Goal: Transaction & Acquisition: Purchase product/service

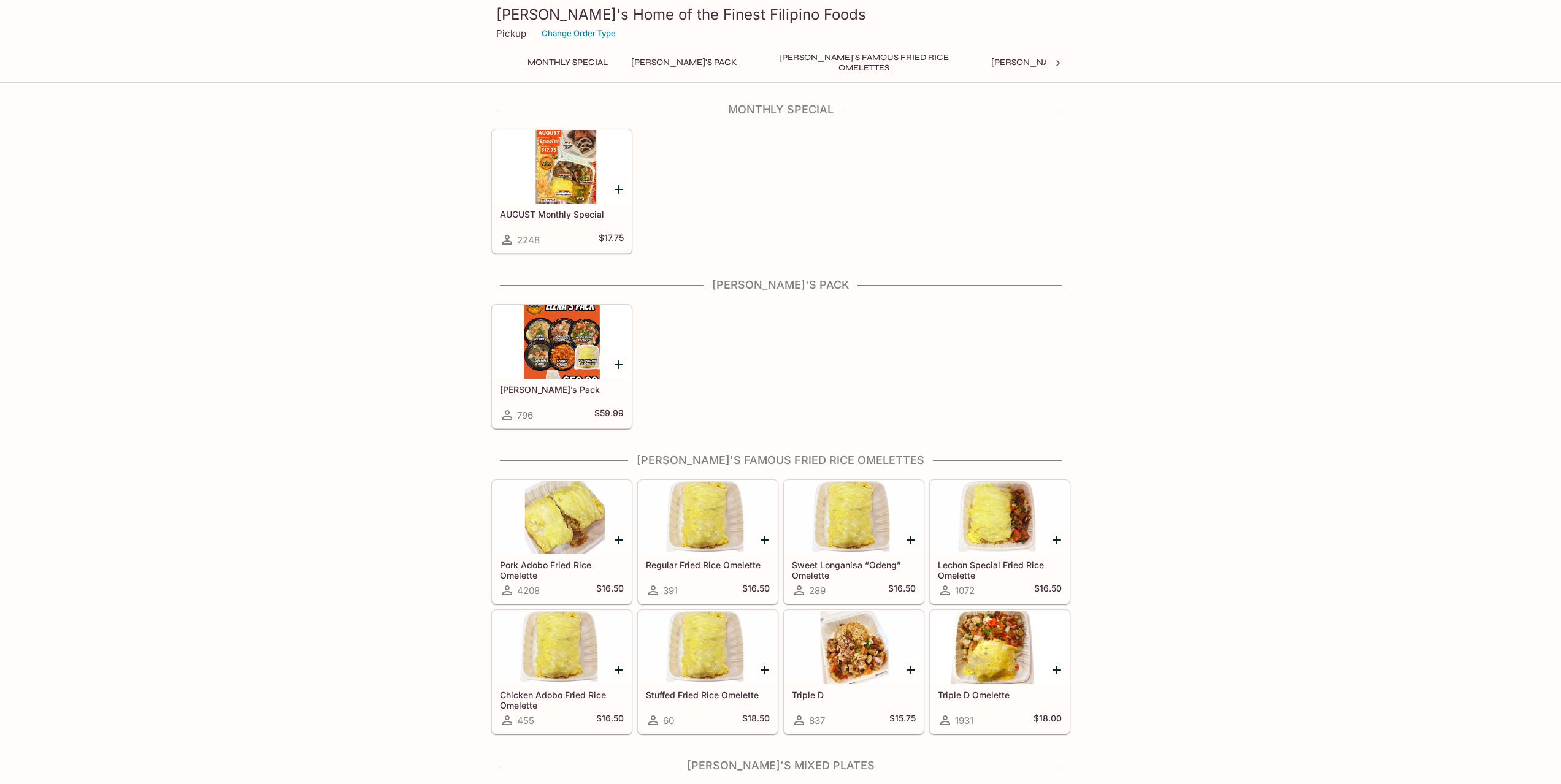
click at [555, 169] on div at bounding box center [561, 167] width 138 height 74
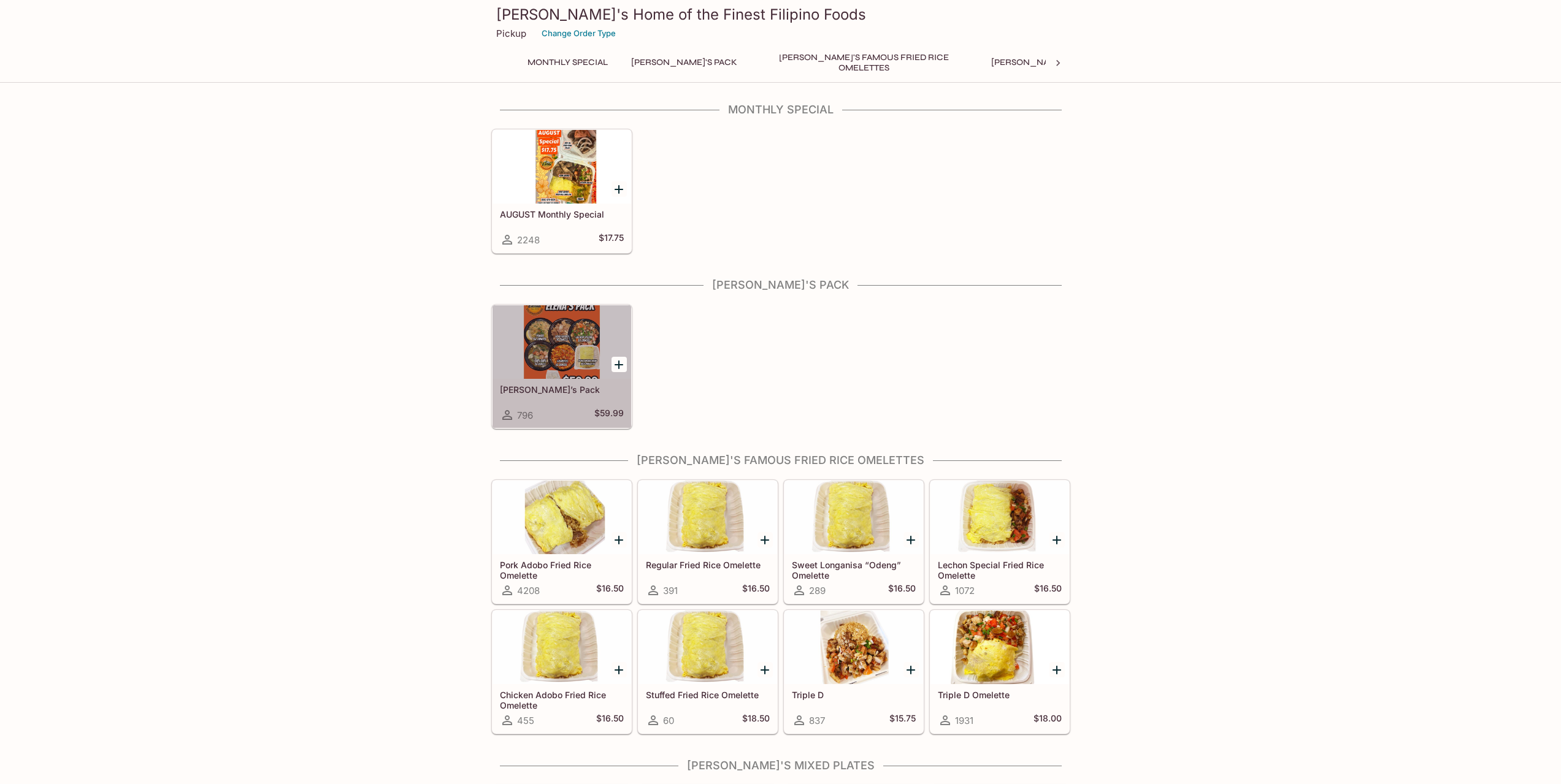
click at [550, 345] on div at bounding box center [561, 342] width 138 height 74
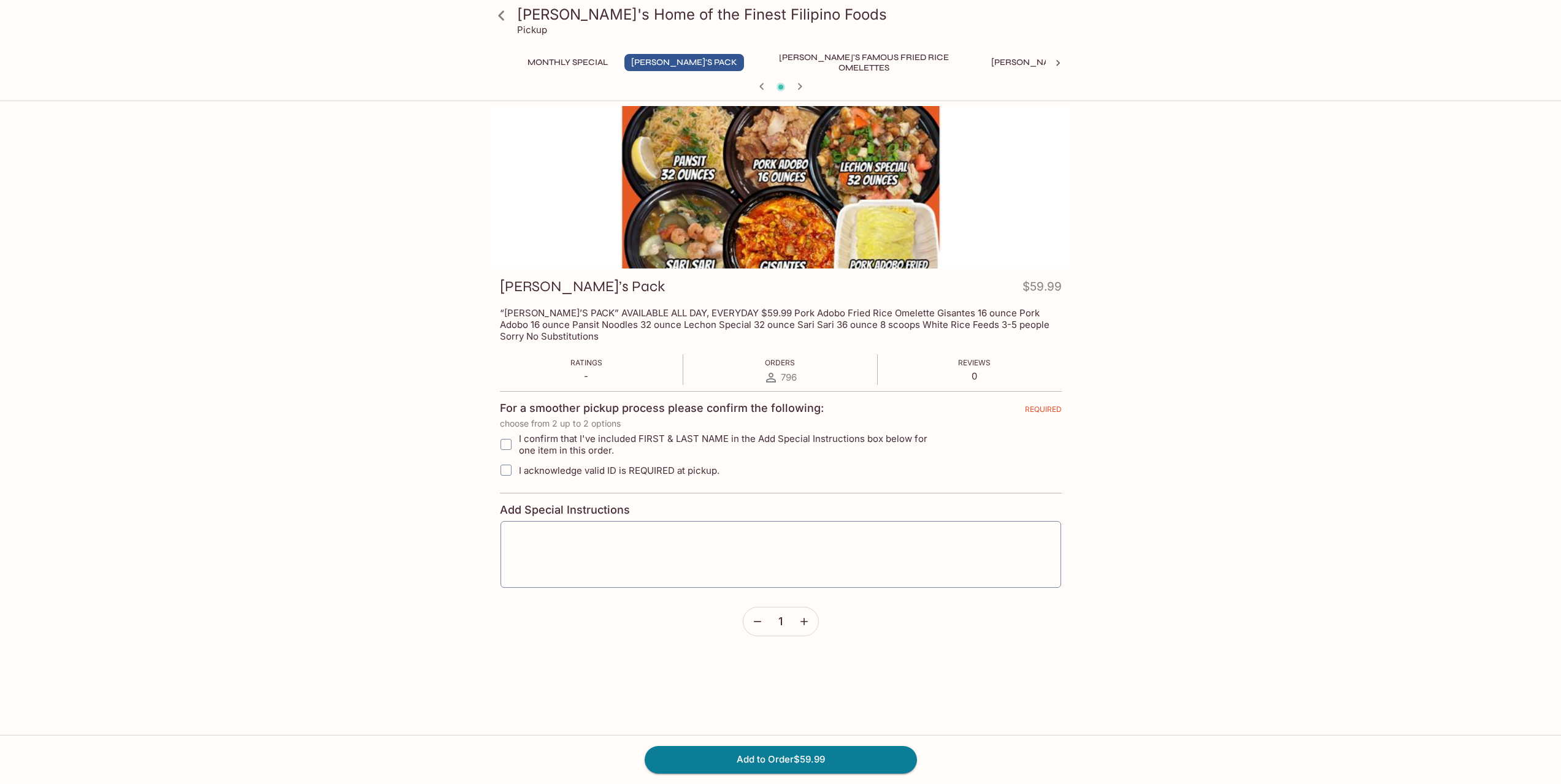
click at [738, 203] on div at bounding box center [781, 187] width 579 height 162
drag, startPoint x: 475, startPoint y: 343, endPoint x: 480, endPoint y: 352, distance: 10.3
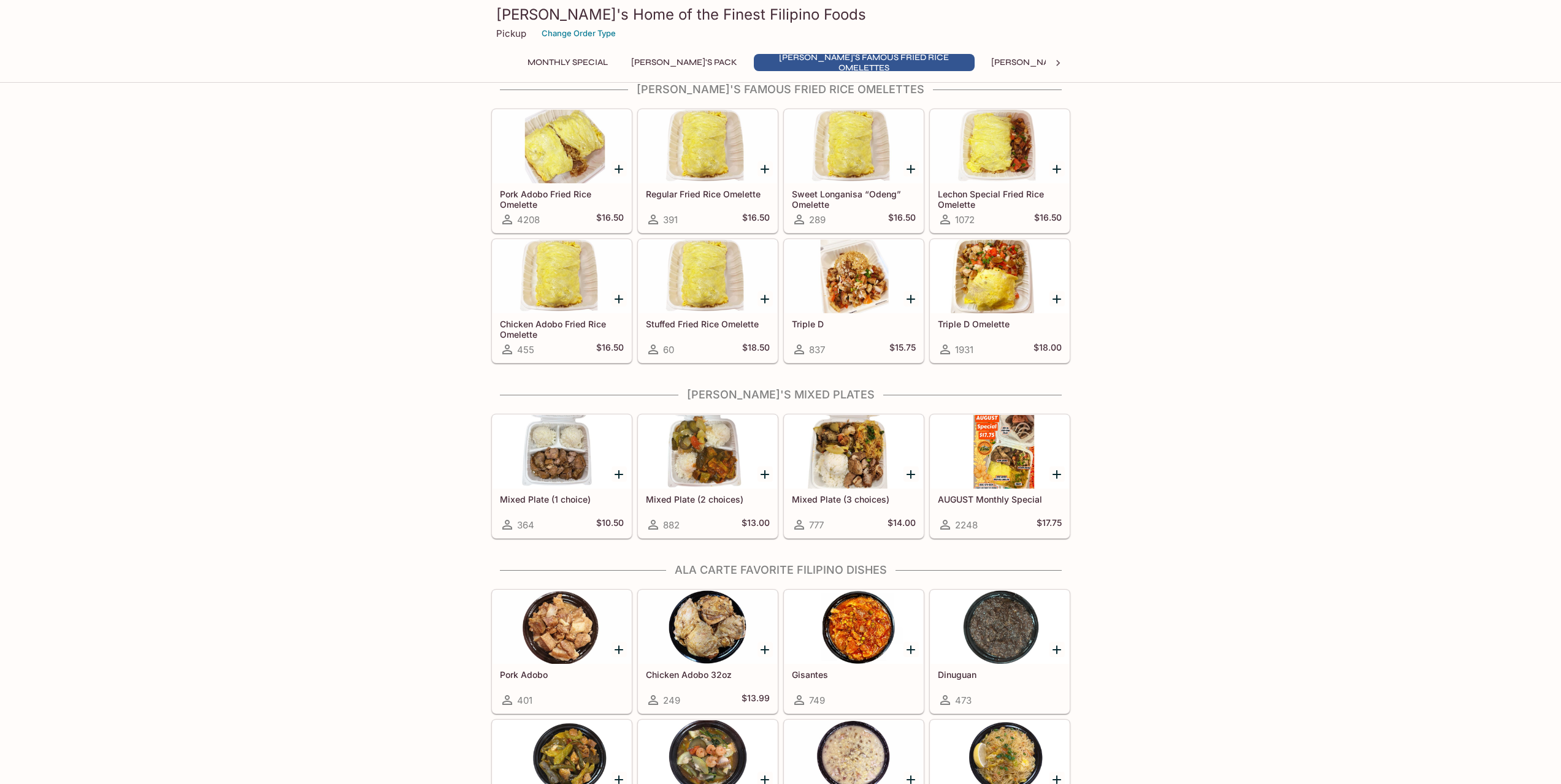
scroll to position [307, 0]
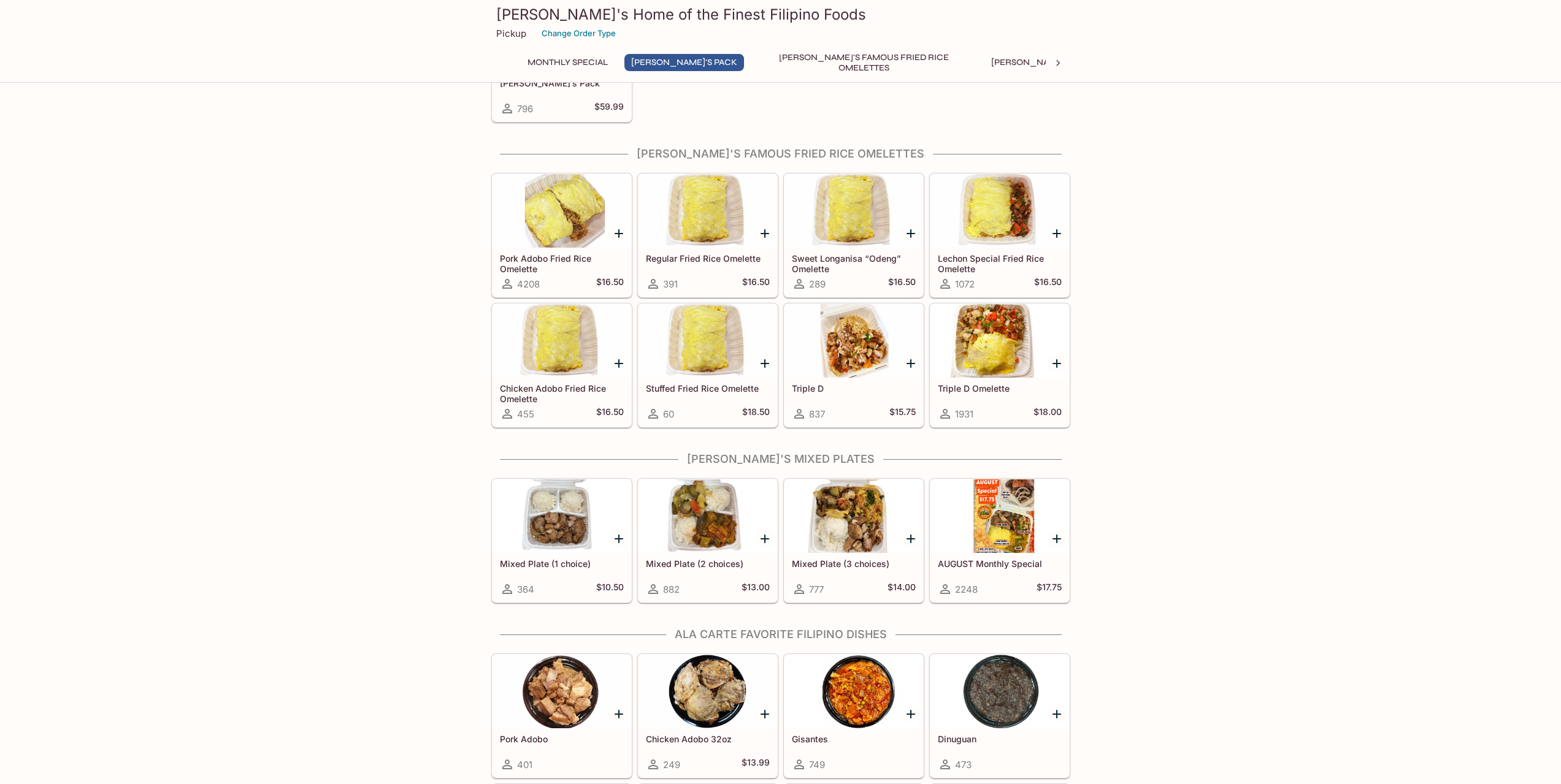
click at [622, 232] on icon "Add Pork Adobo Fried Rice Omelette" at bounding box center [618, 233] width 15 height 15
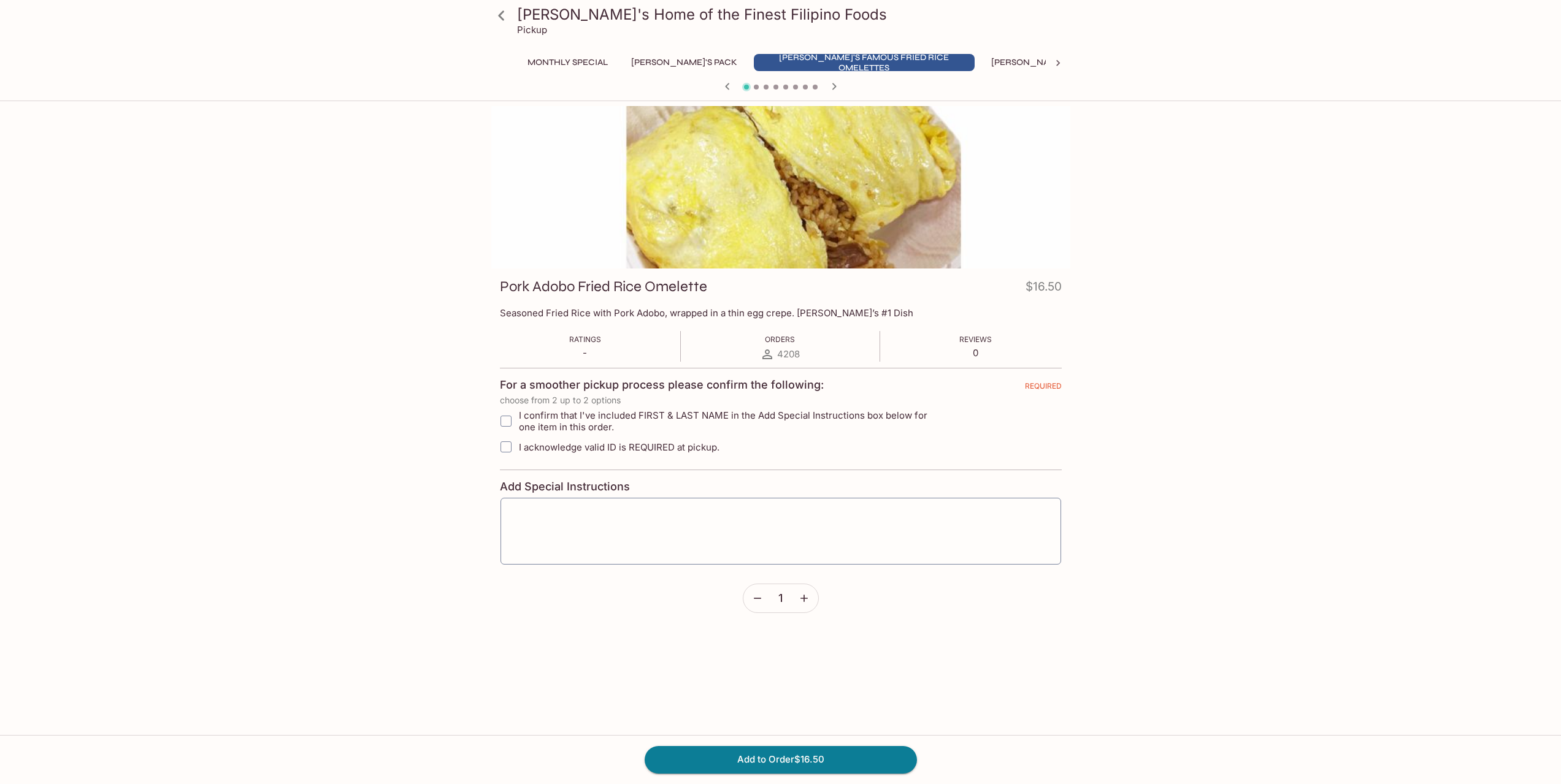
drag, startPoint x: 392, startPoint y: 504, endPoint x: 397, endPoint y: 519, distance: 15.8
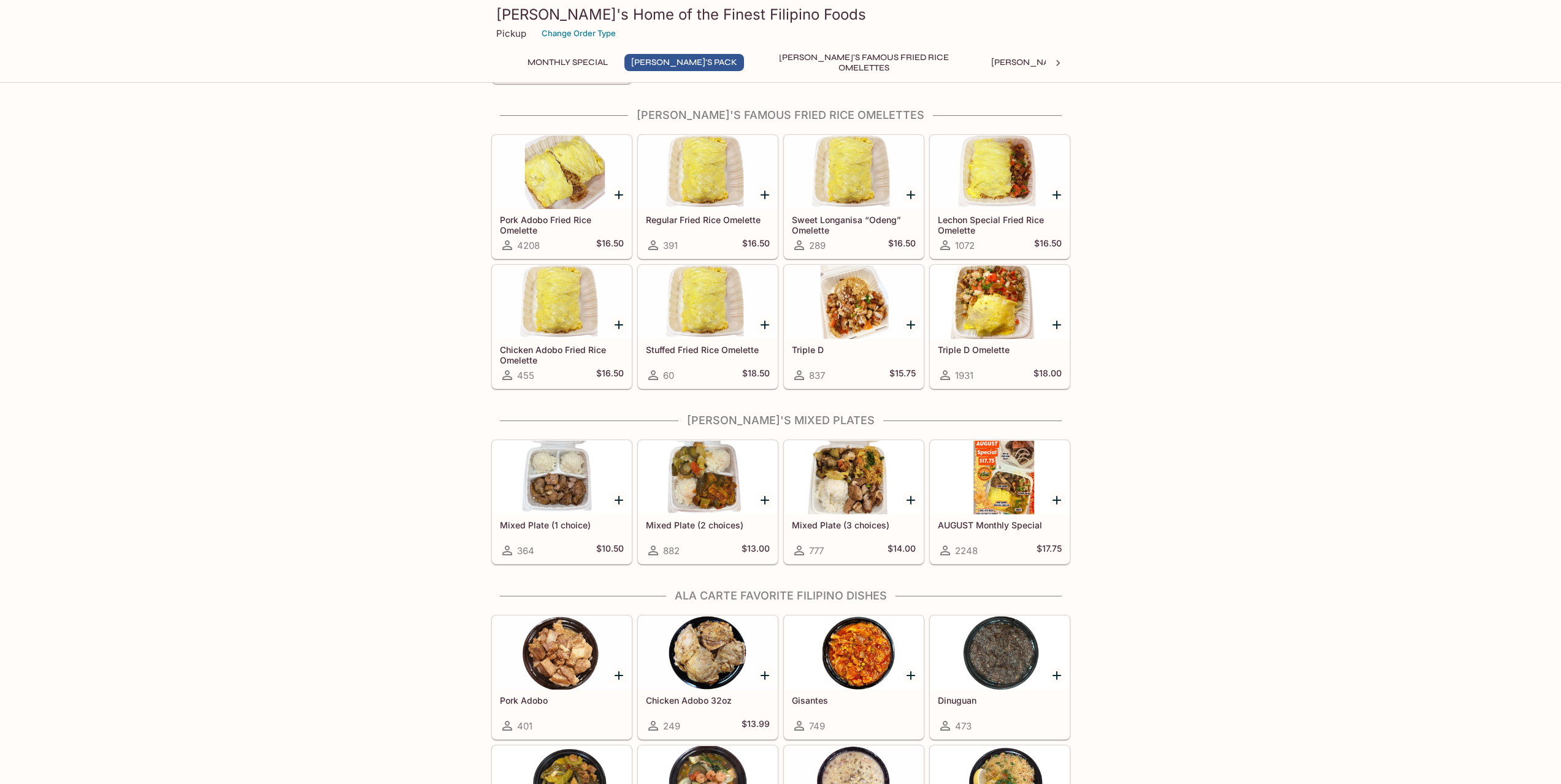
scroll to position [350, 0]
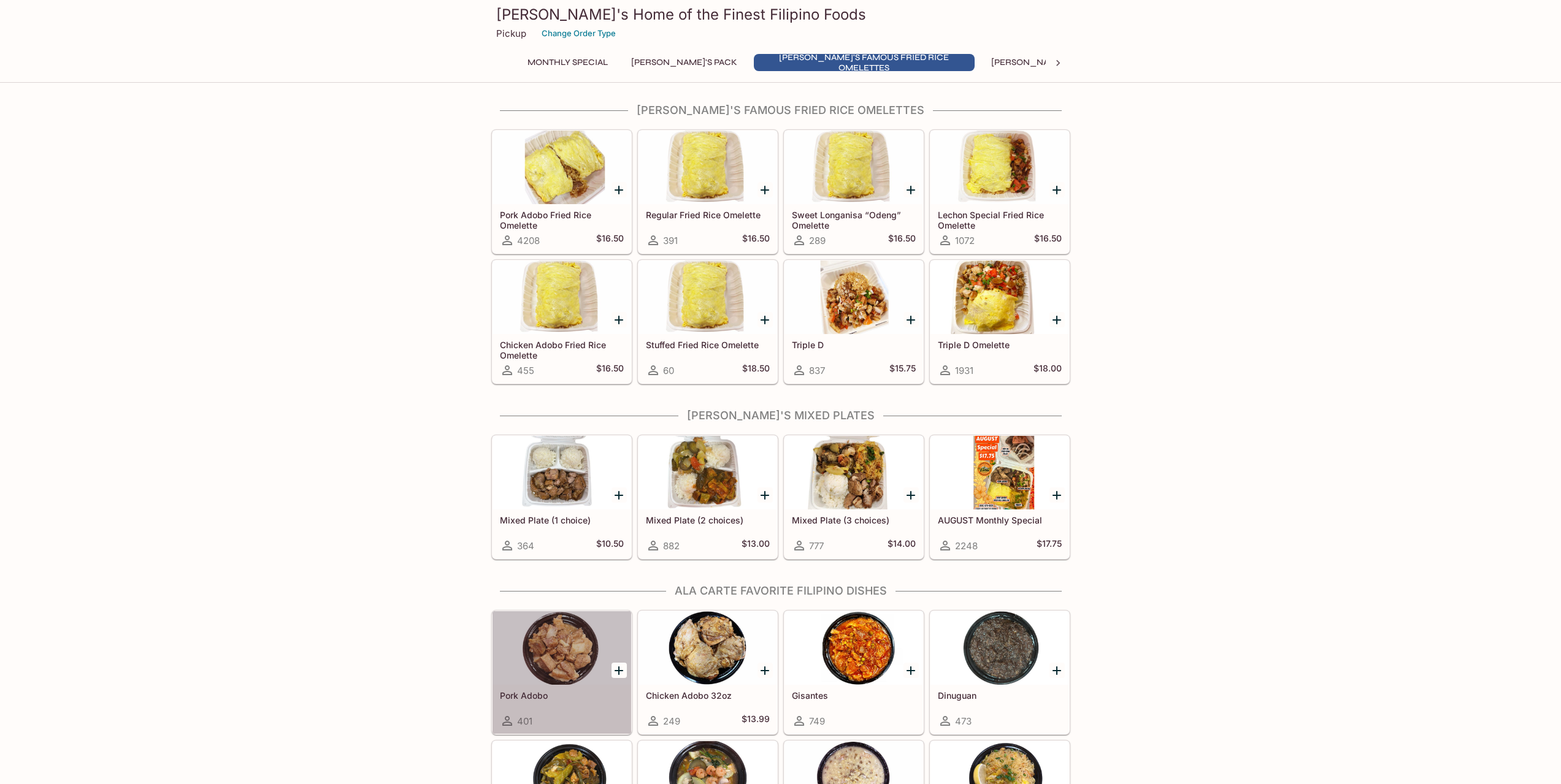
click at [548, 649] on div at bounding box center [561, 648] width 138 height 74
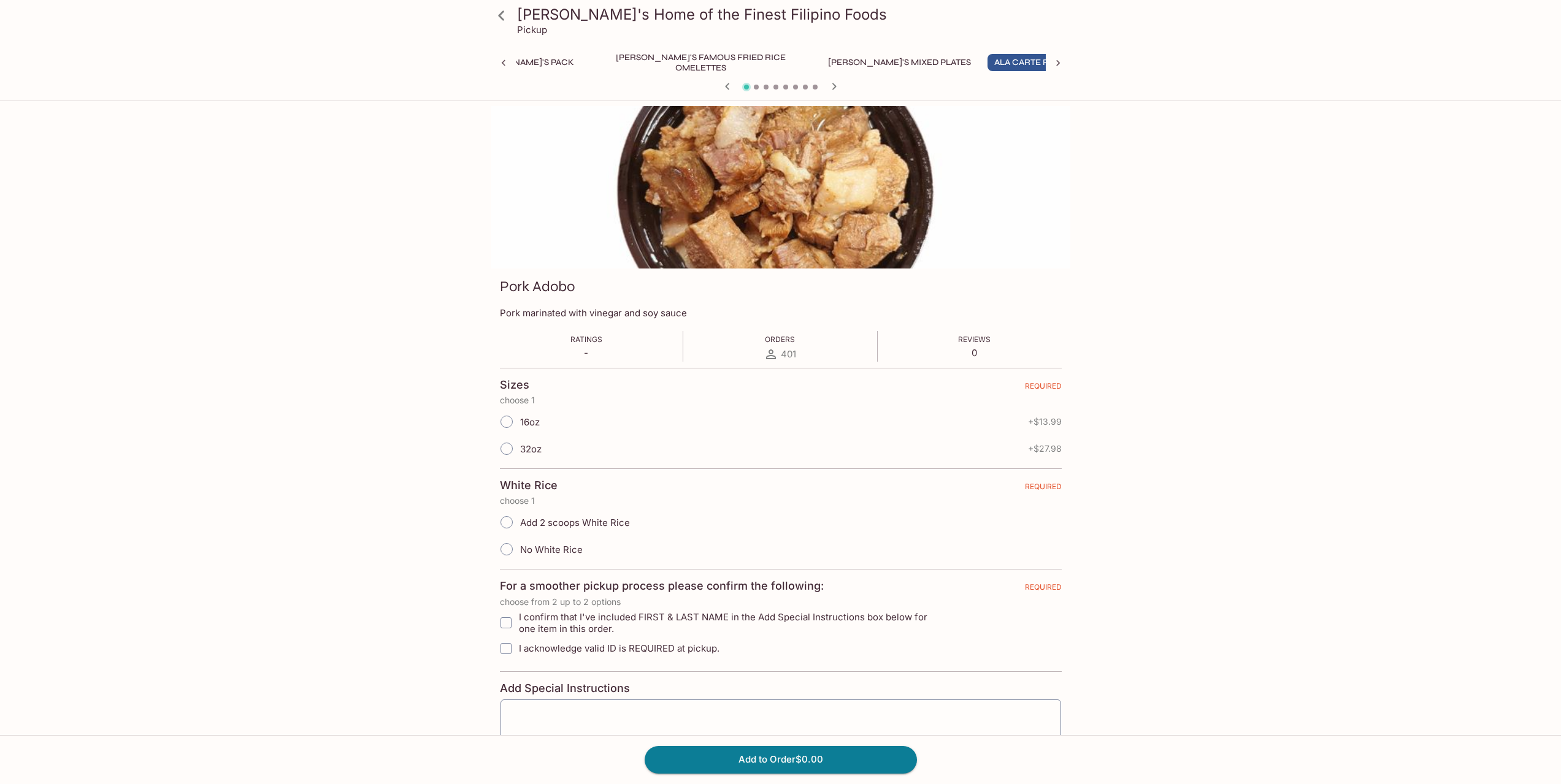
scroll to position [0, 164]
click at [507, 423] on input "16oz" at bounding box center [507, 421] width 26 height 26
radio input "true"
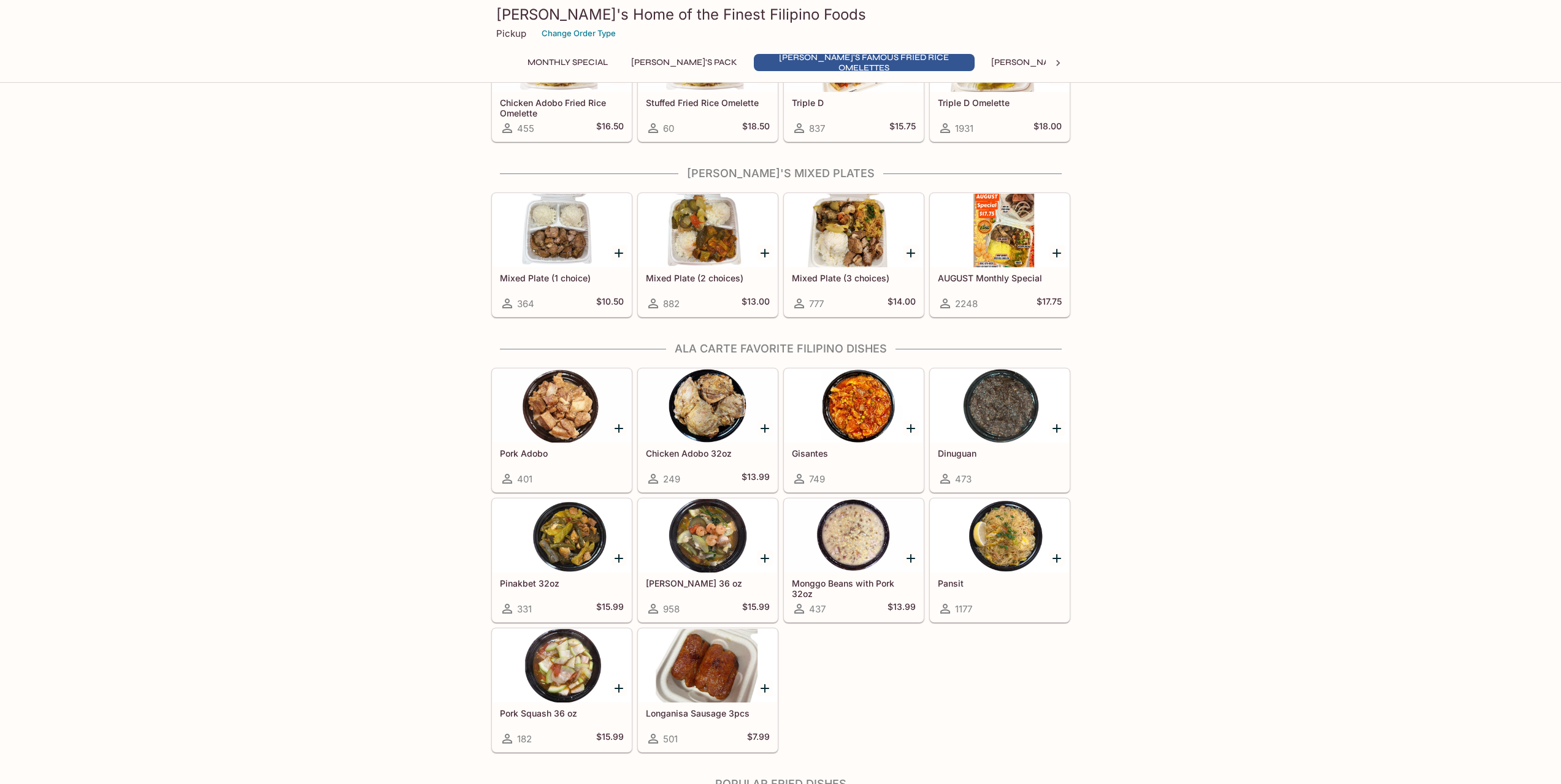
scroll to position [595, 0]
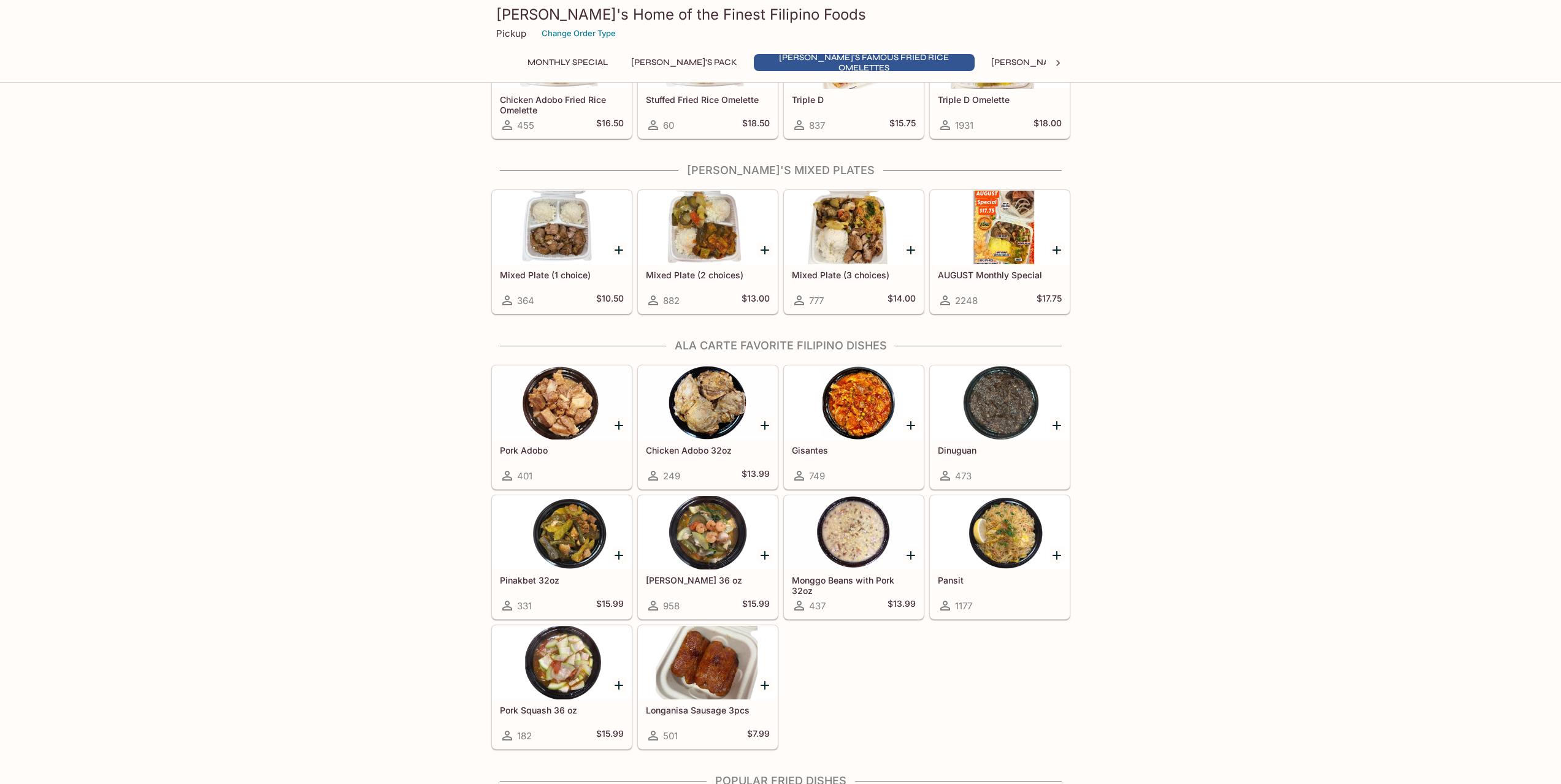
click at [979, 406] on div at bounding box center [999, 402] width 138 height 74
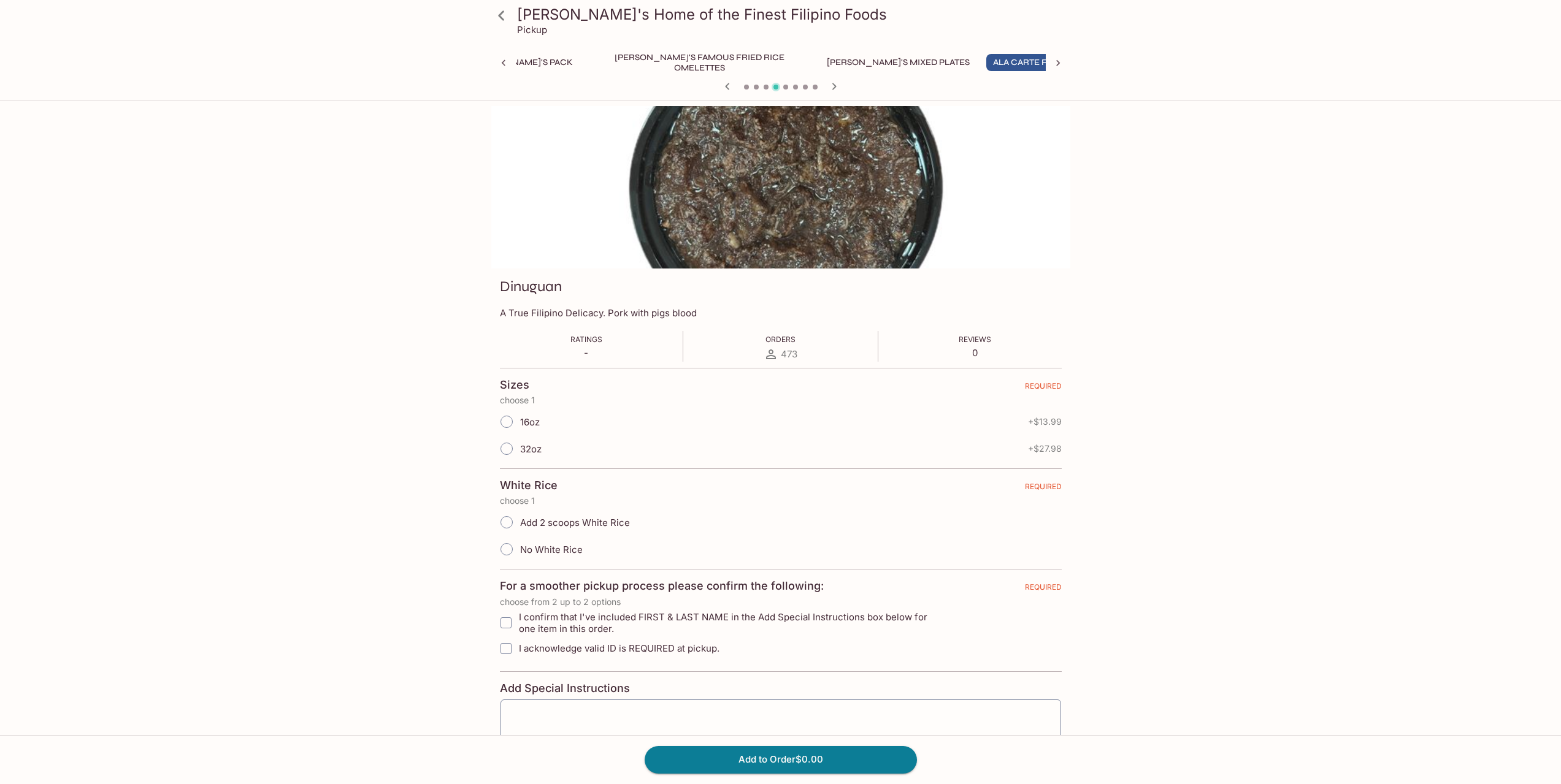
scroll to position [0, 164]
drag, startPoint x: 966, startPoint y: 562, endPoint x: 964, endPoint y: 556, distance: 6.3
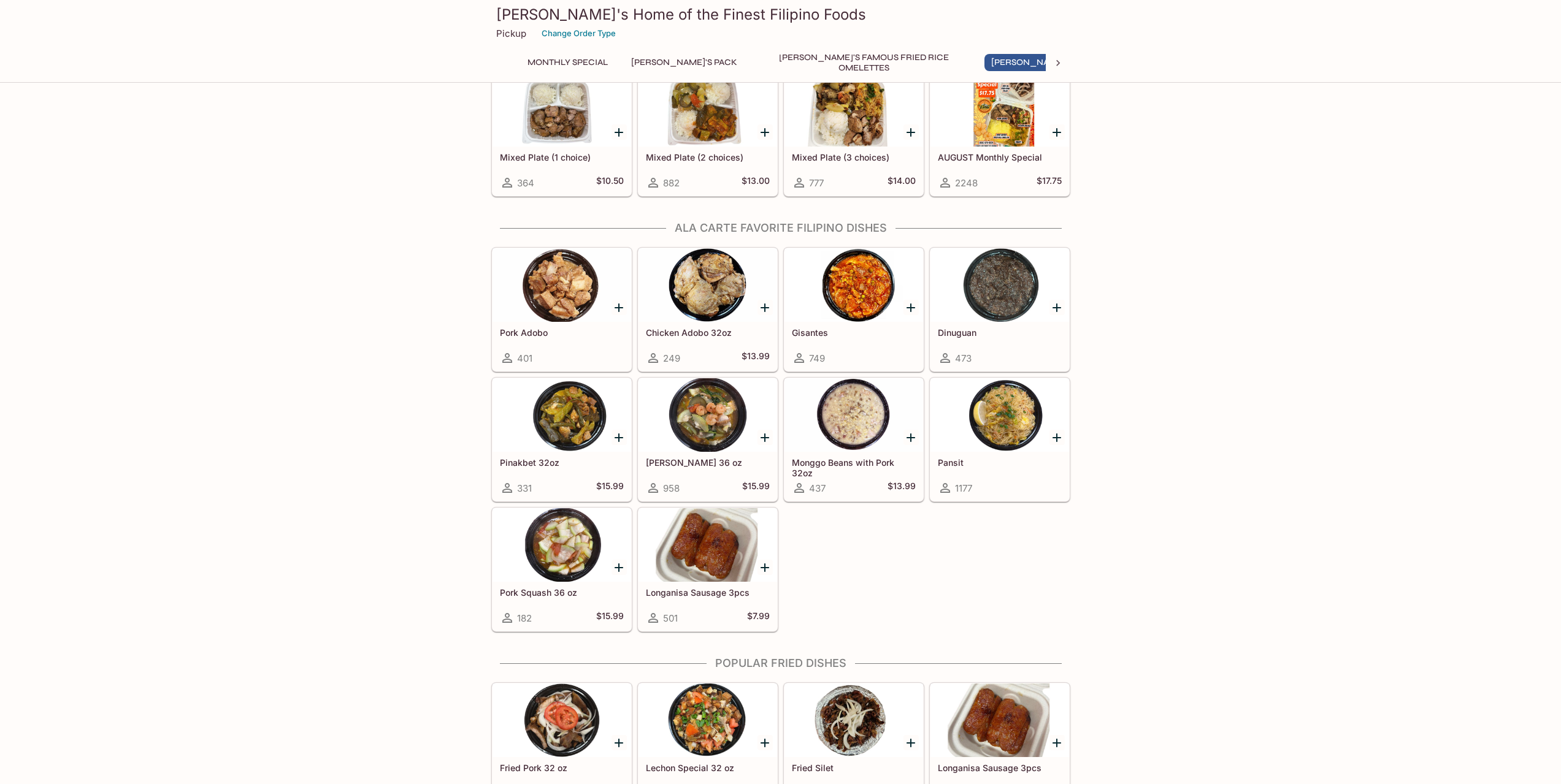
scroll to position [718, 0]
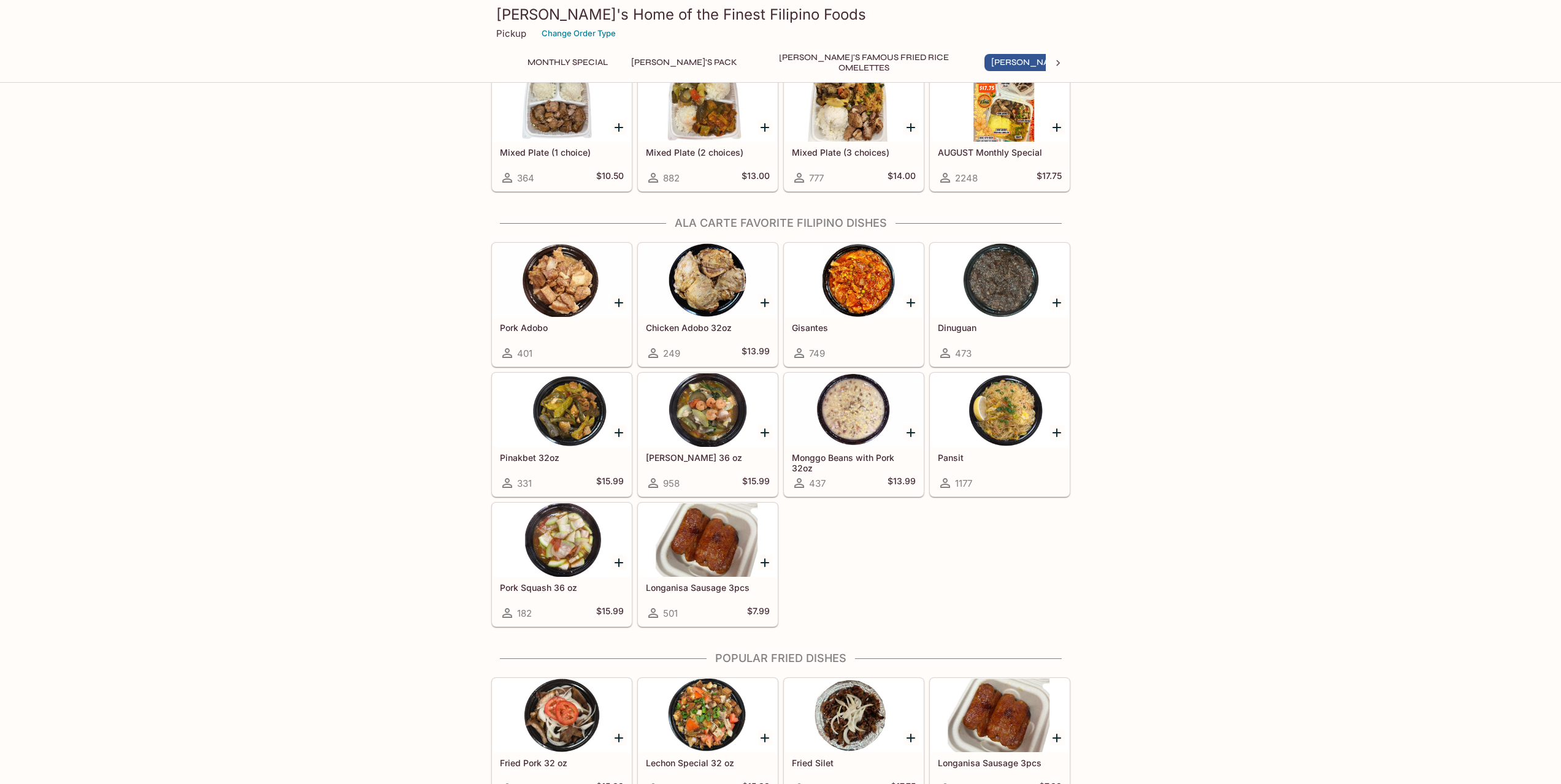
click at [1029, 282] on div at bounding box center [999, 280] width 138 height 74
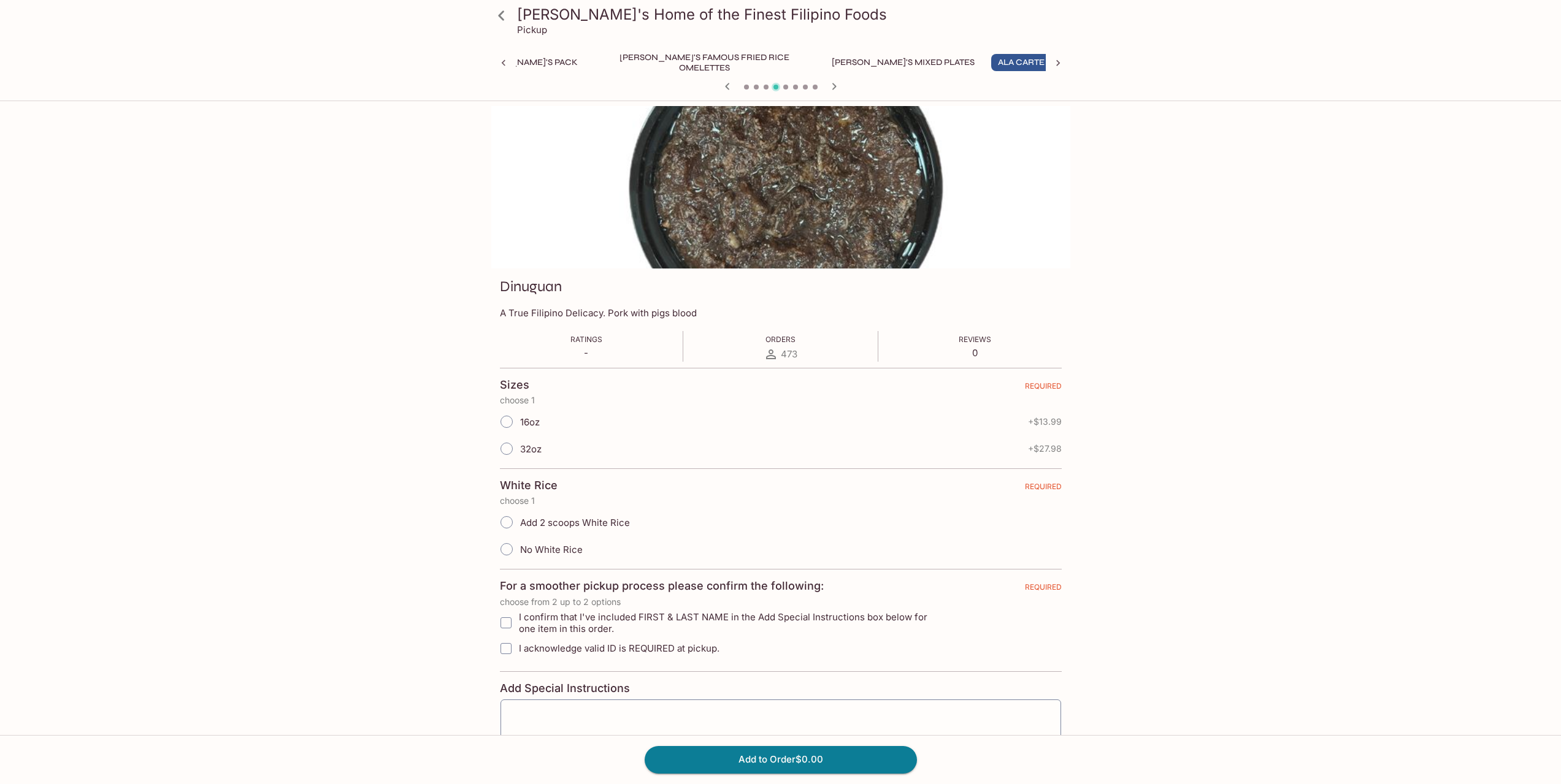
scroll to position [0, 164]
drag, startPoint x: 590, startPoint y: 417, endPoint x: 520, endPoint y: 418, distance: 70.0
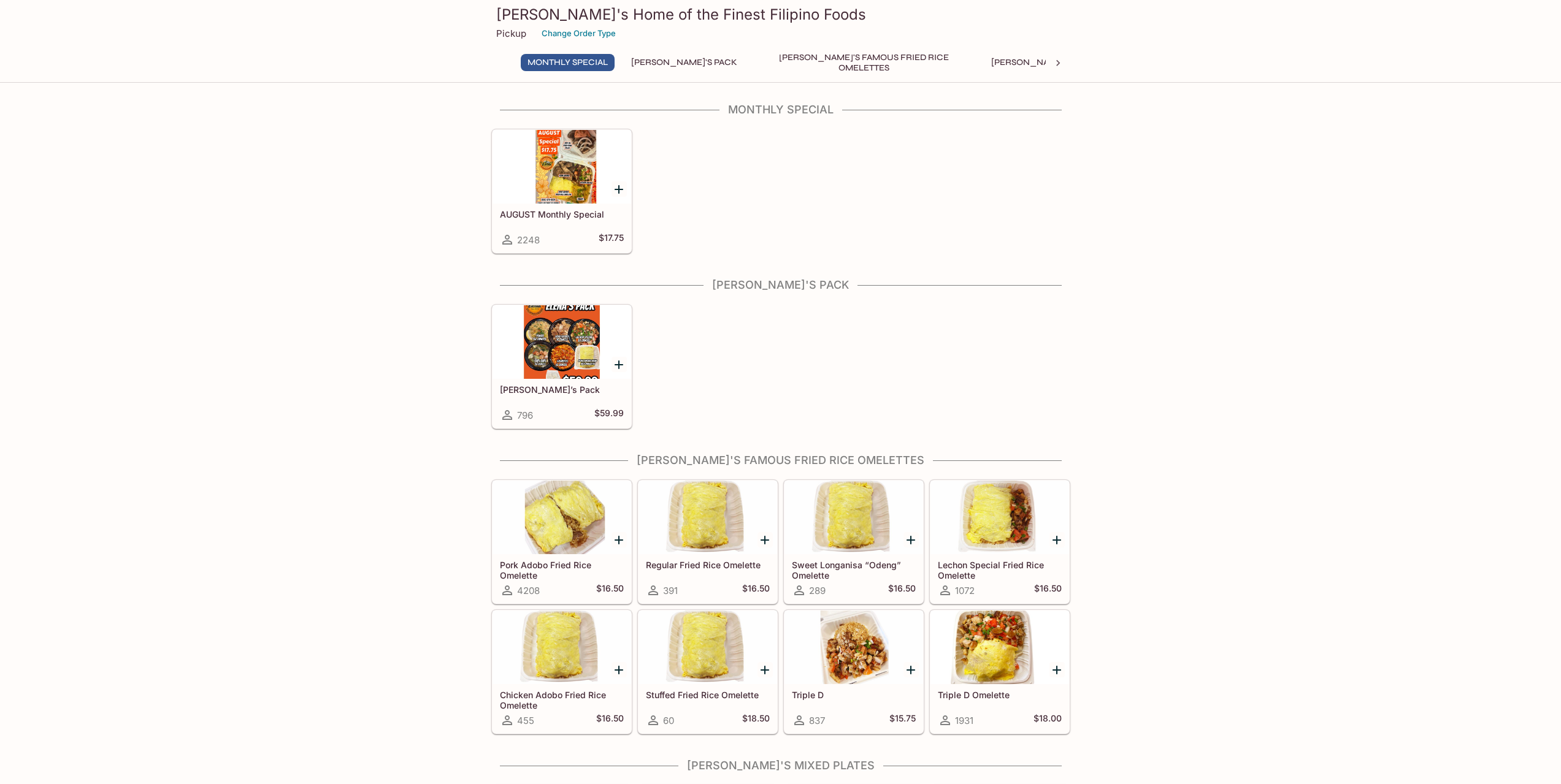
click at [564, 339] on div at bounding box center [561, 342] width 138 height 74
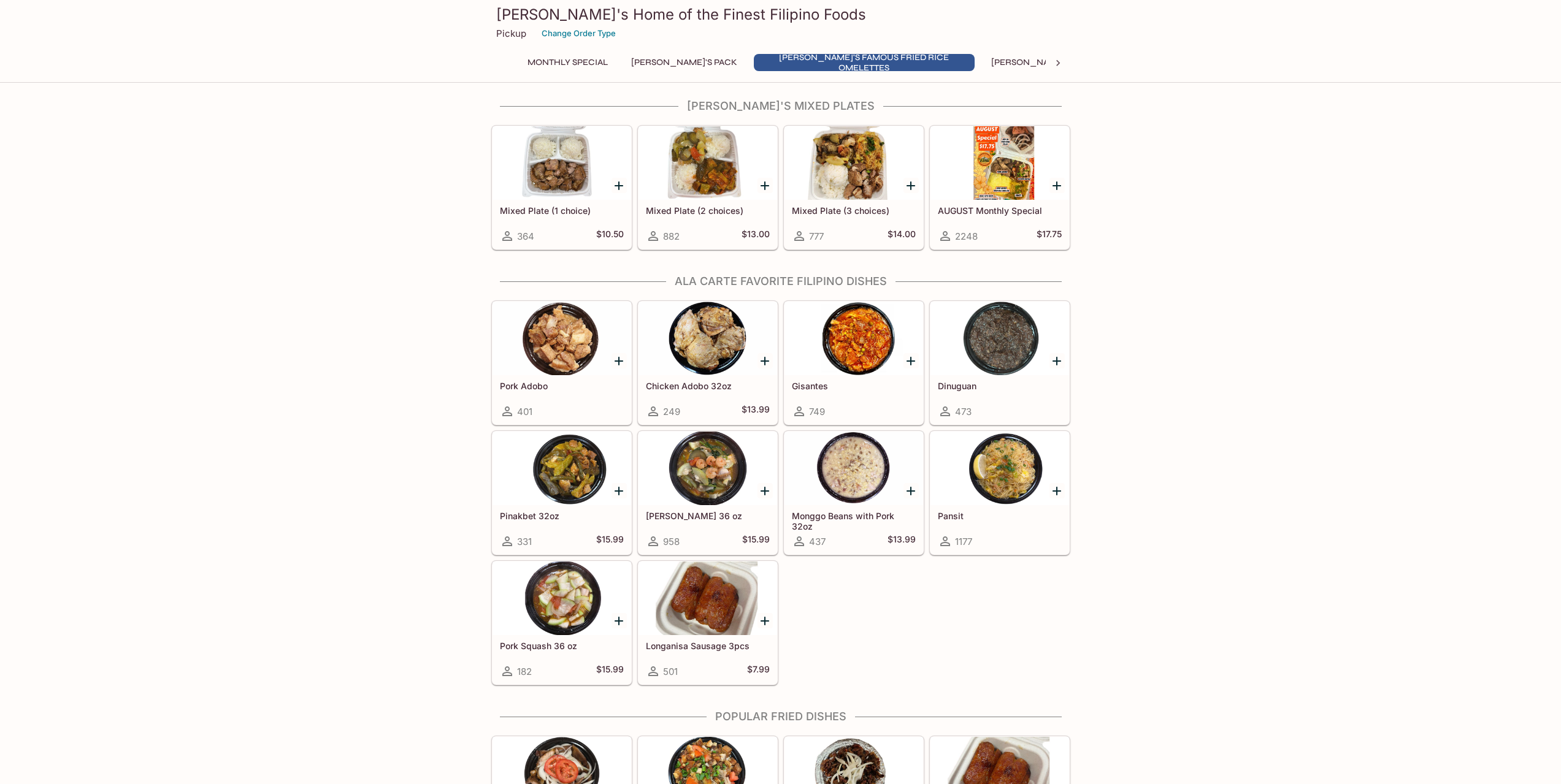
scroll to position [674, 0]
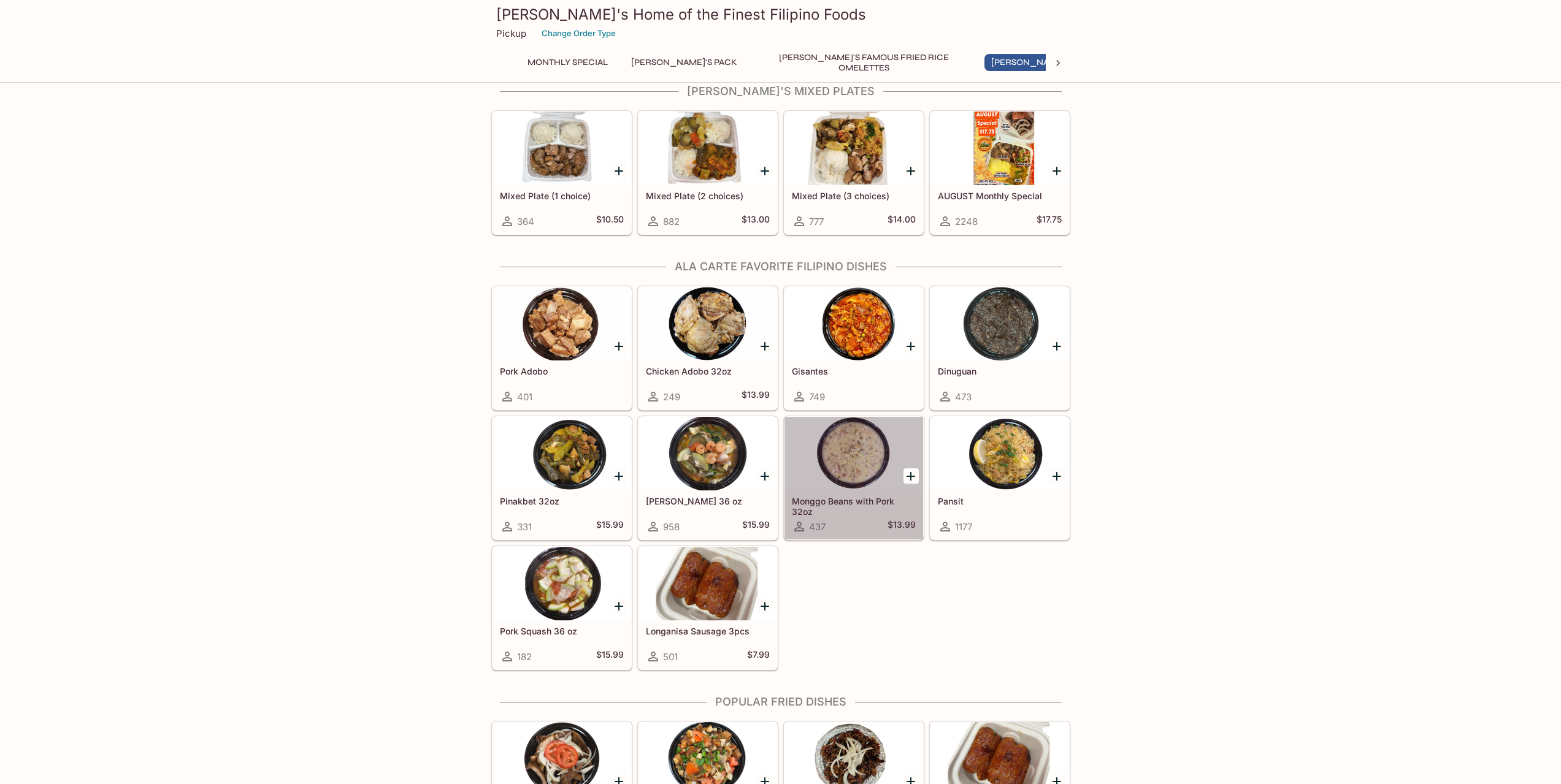
click at [836, 458] on div at bounding box center [853, 453] width 138 height 74
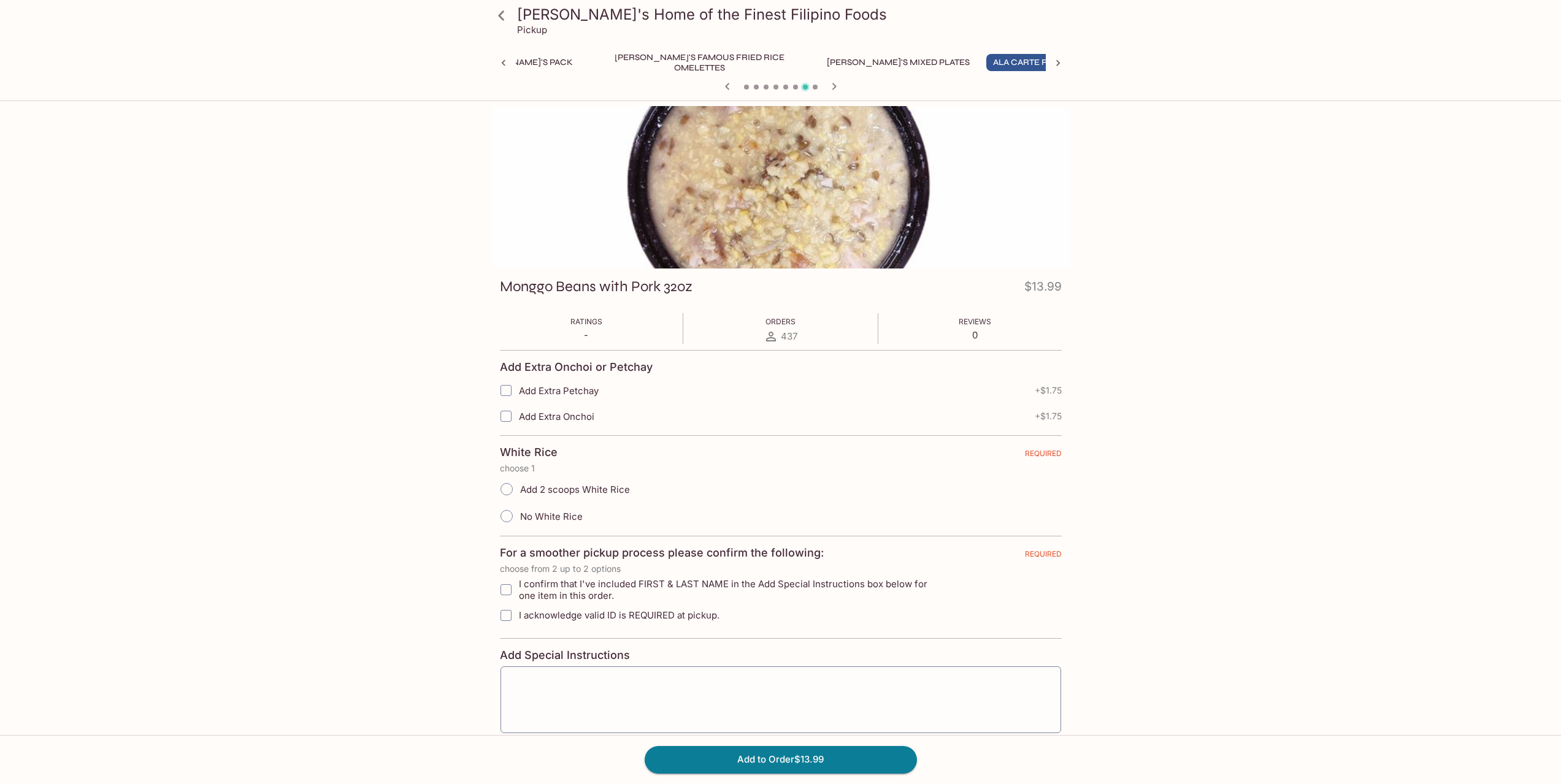
scroll to position [0, 164]
drag, startPoint x: 765, startPoint y: 410, endPoint x: 772, endPoint y: 414, distance: 8.1
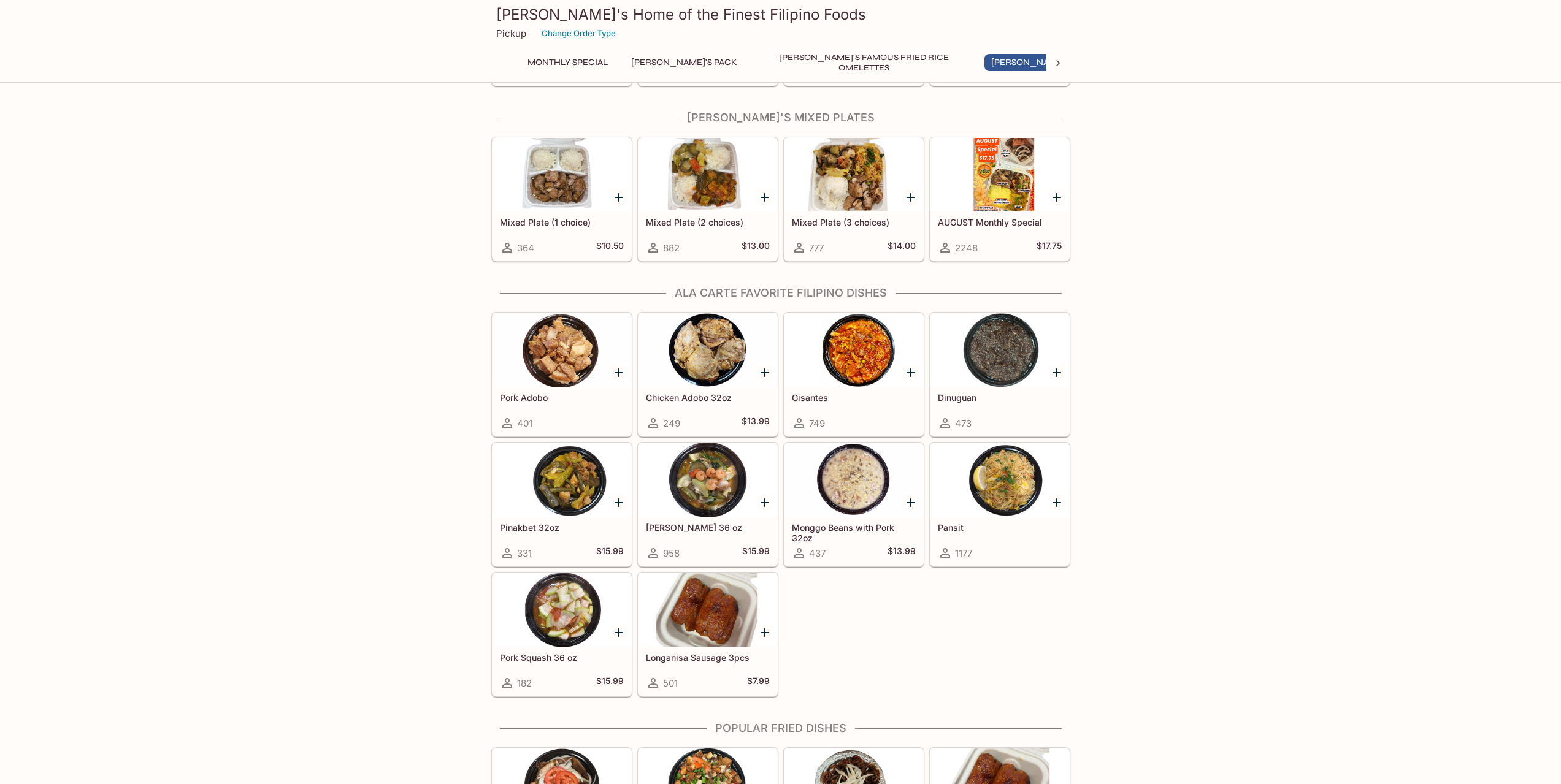
scroll to position [656, 0]
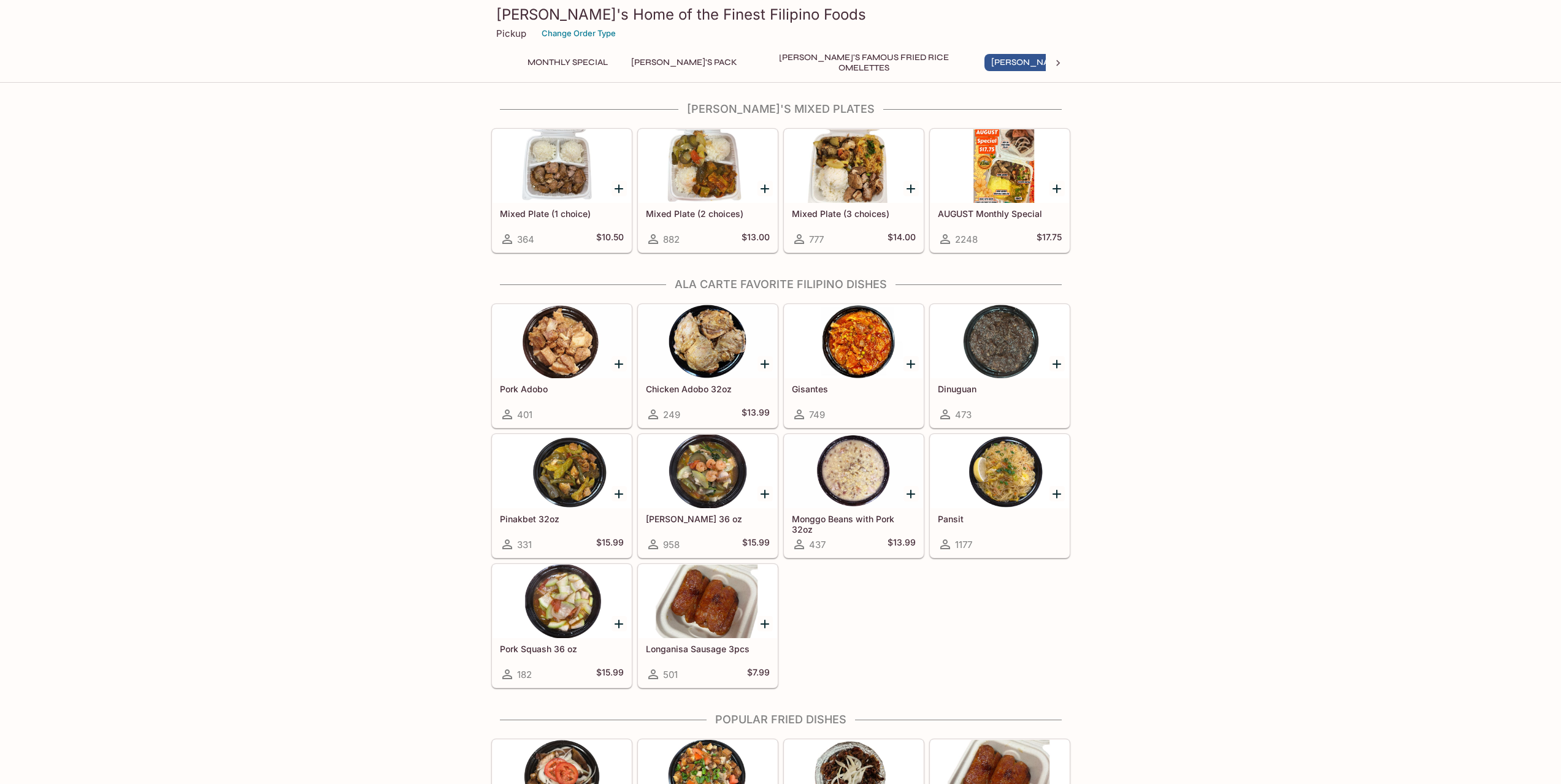
click at [997, 476] on div at bounding box center [999, 471] width 138 height 74
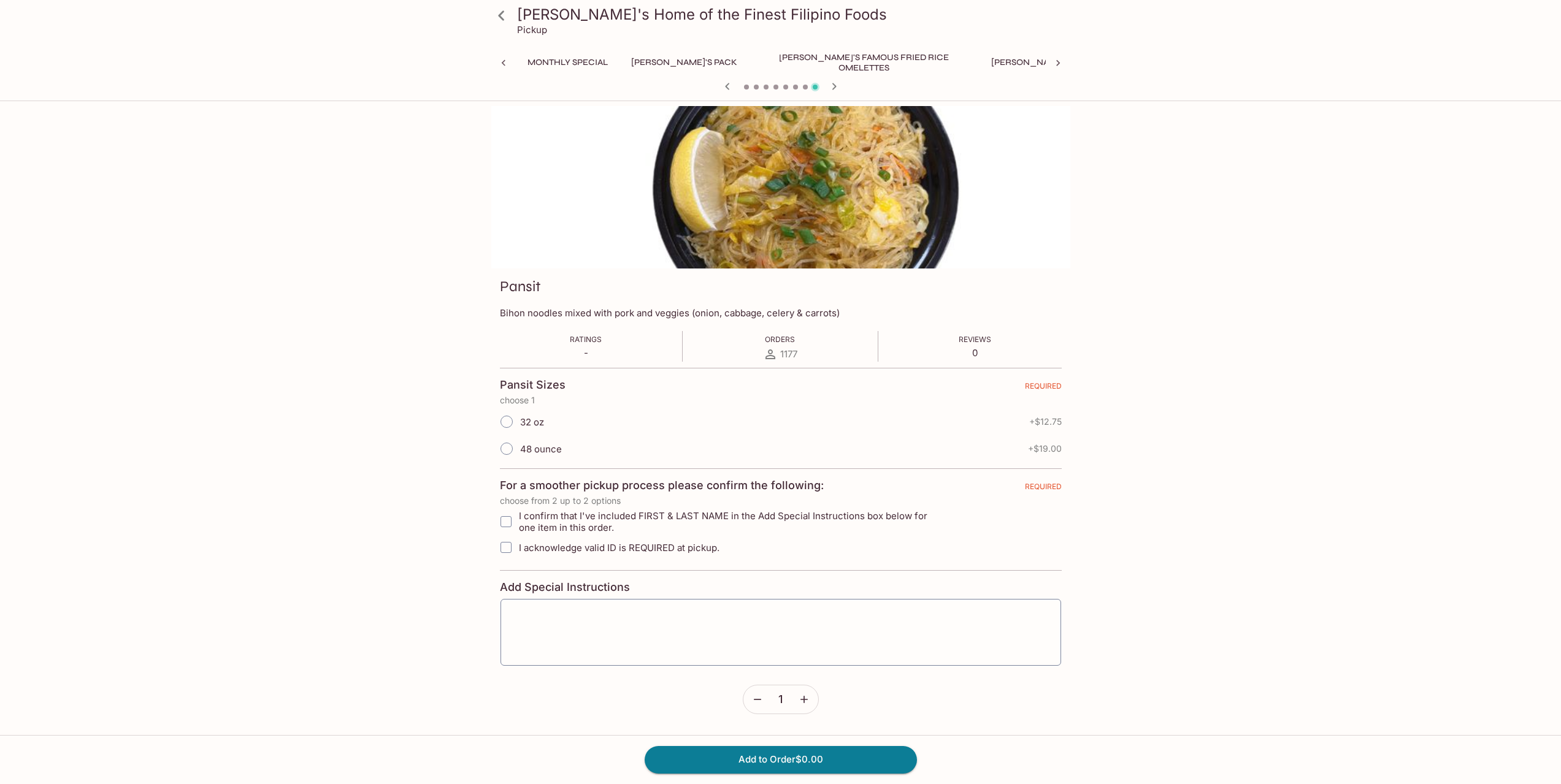
scroll to position [0, 164]
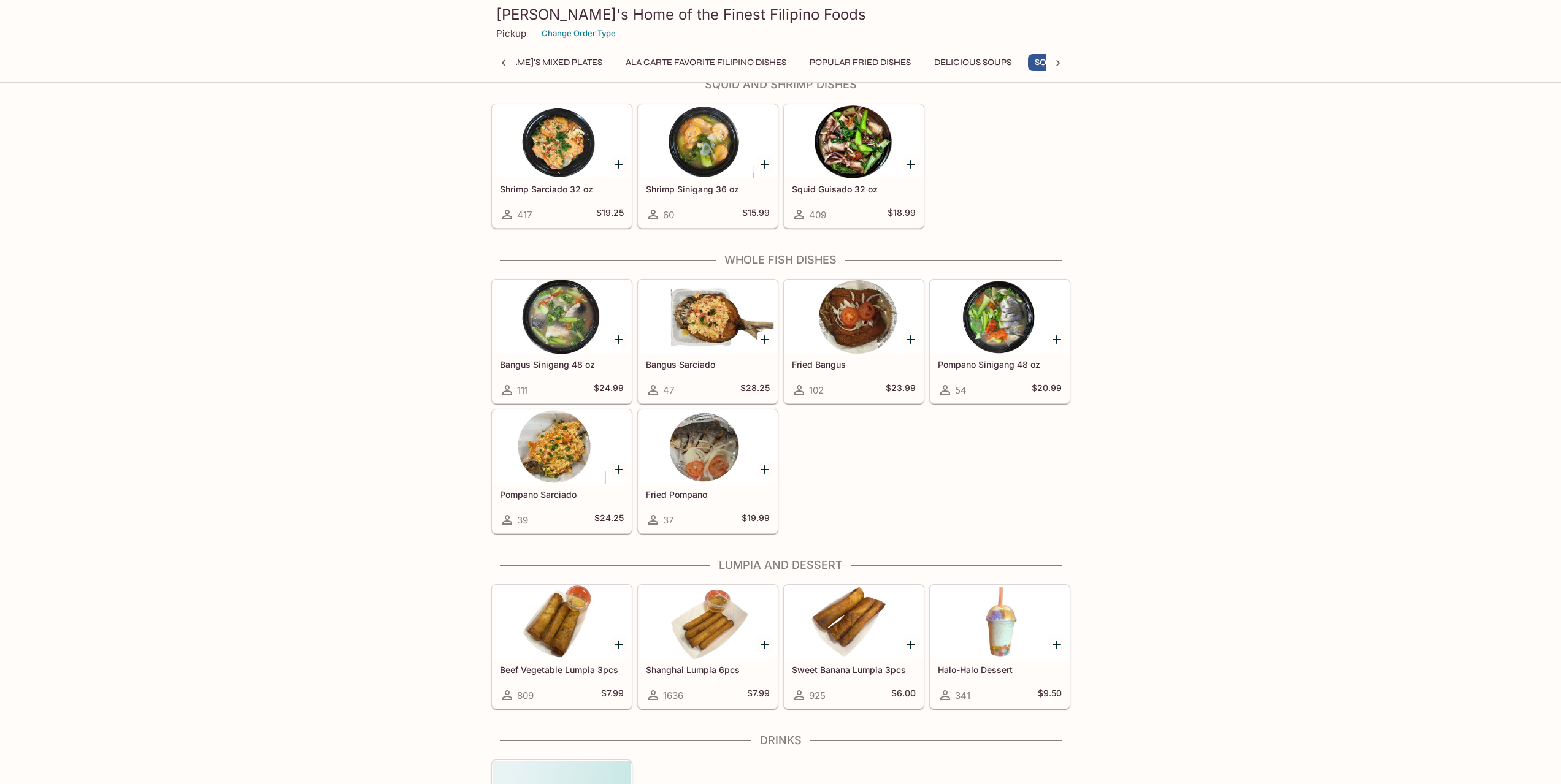
scroll to position [1943, 0]
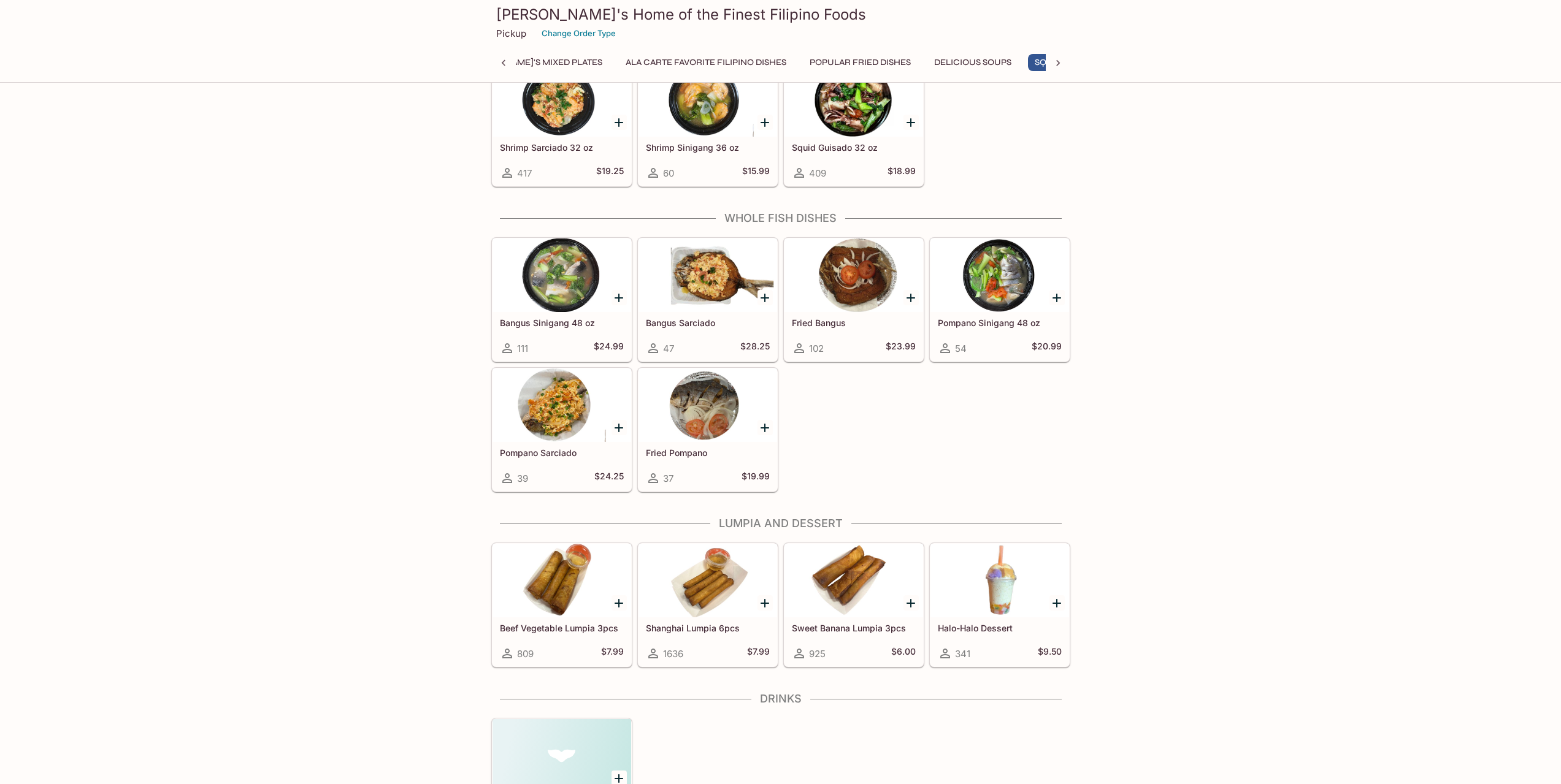
click at [615, 598] on icon "Add Beef Vegetable Lumpia 3pcs" at bounding box center [618, 603] width 15 height 15
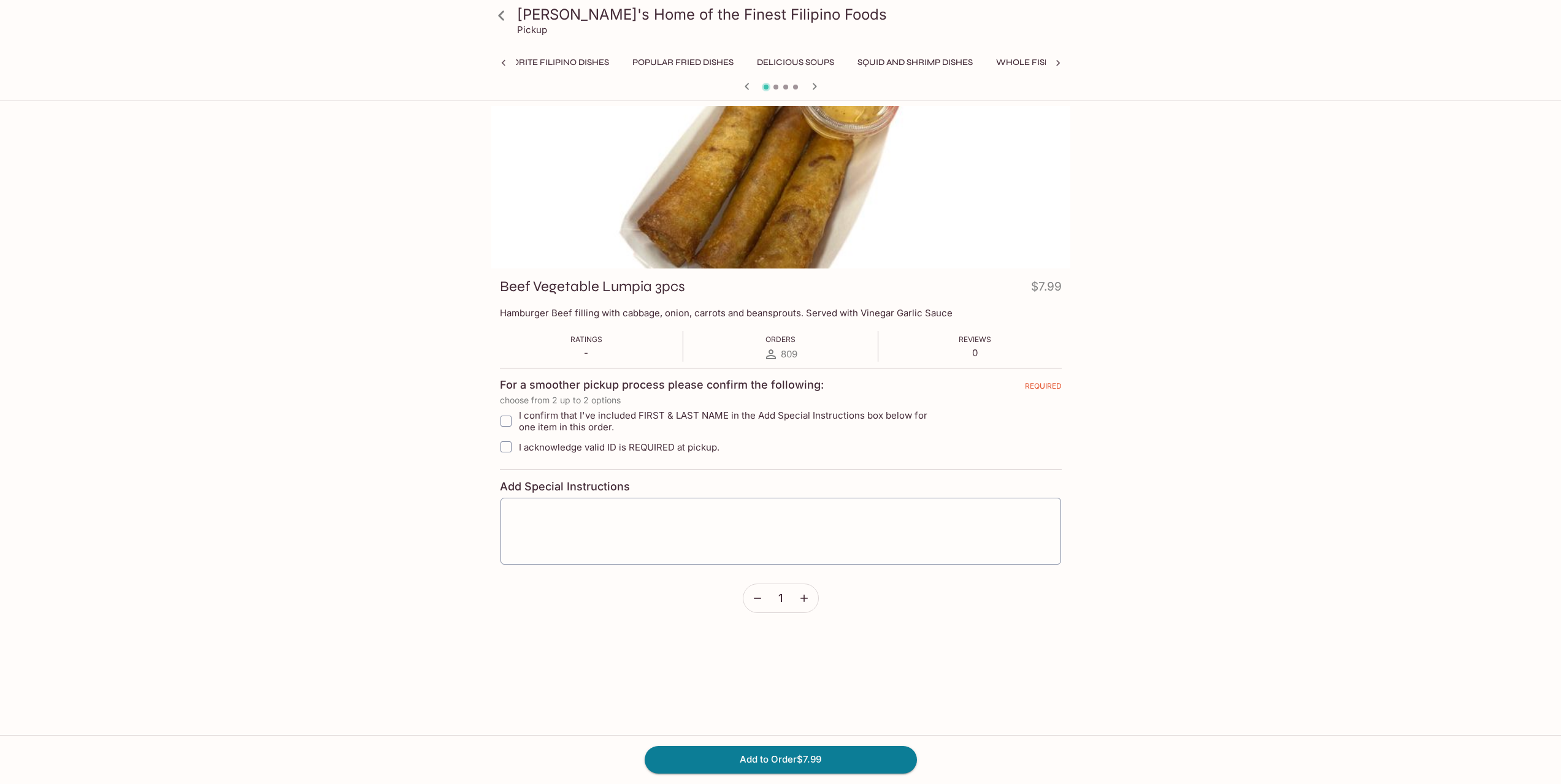
scroll to position [0, 762]
drag, startPoint x: 396, startPoint y: 562, endPoint x: 425, endPoint y: 604, distance: 51.0
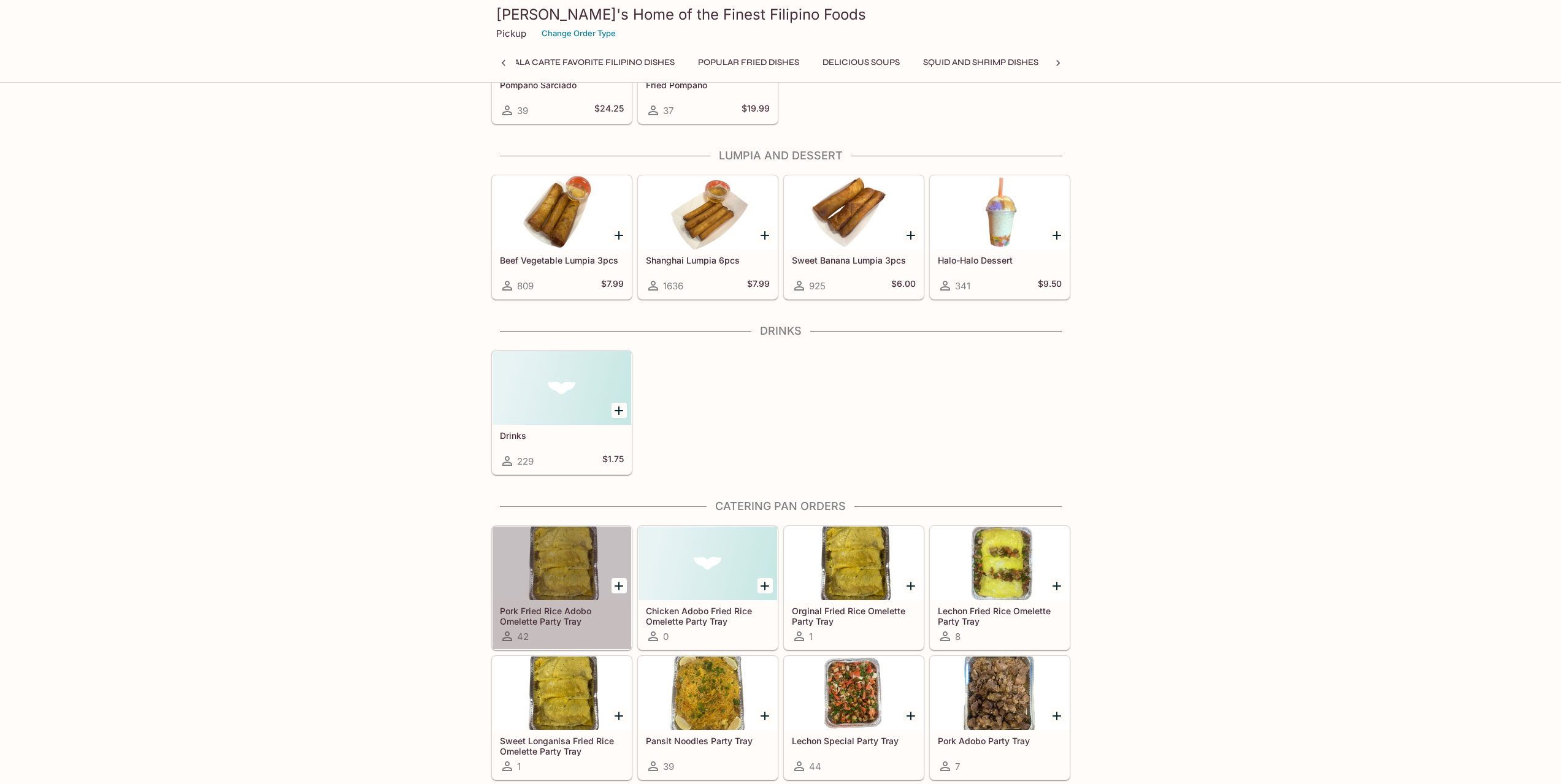
click at [546, 573] on div at bounding box center [561, 563] width 138 height 74
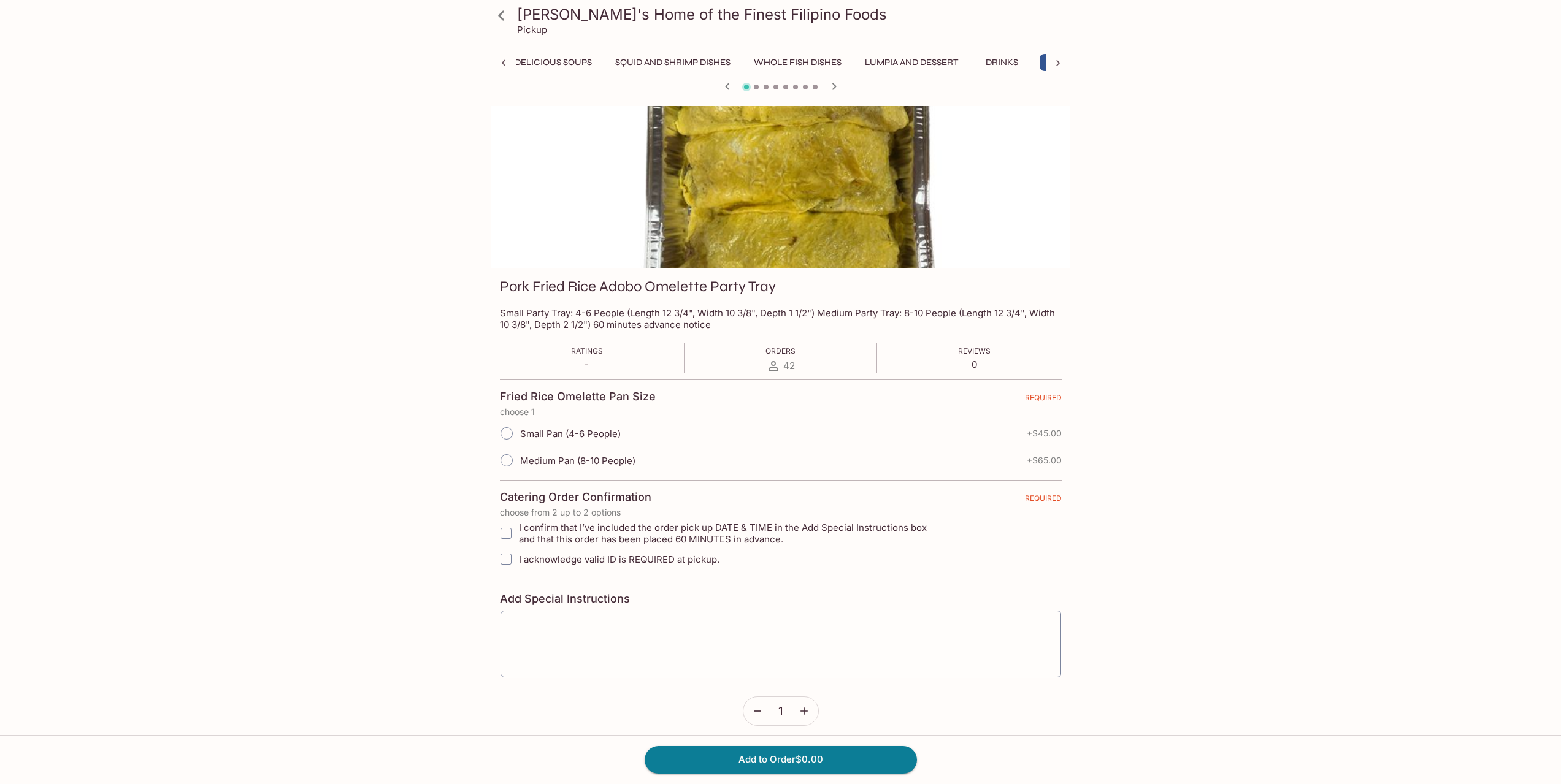
drag, startPoint x: 460, startPoint y: 520, endPoint x: 467, endPoint y: 518, distance: 7.3
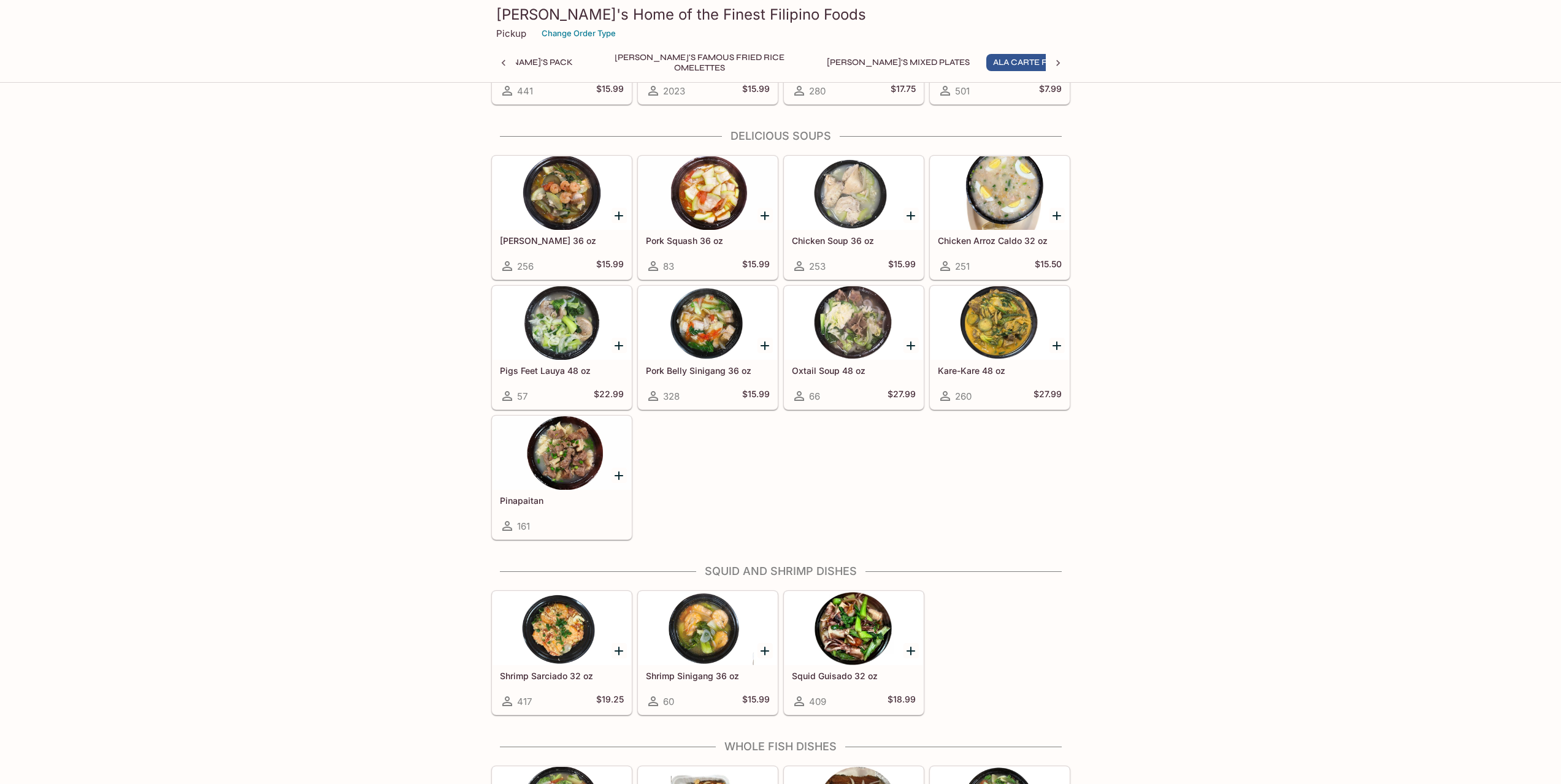
scroll to position [0, 240]
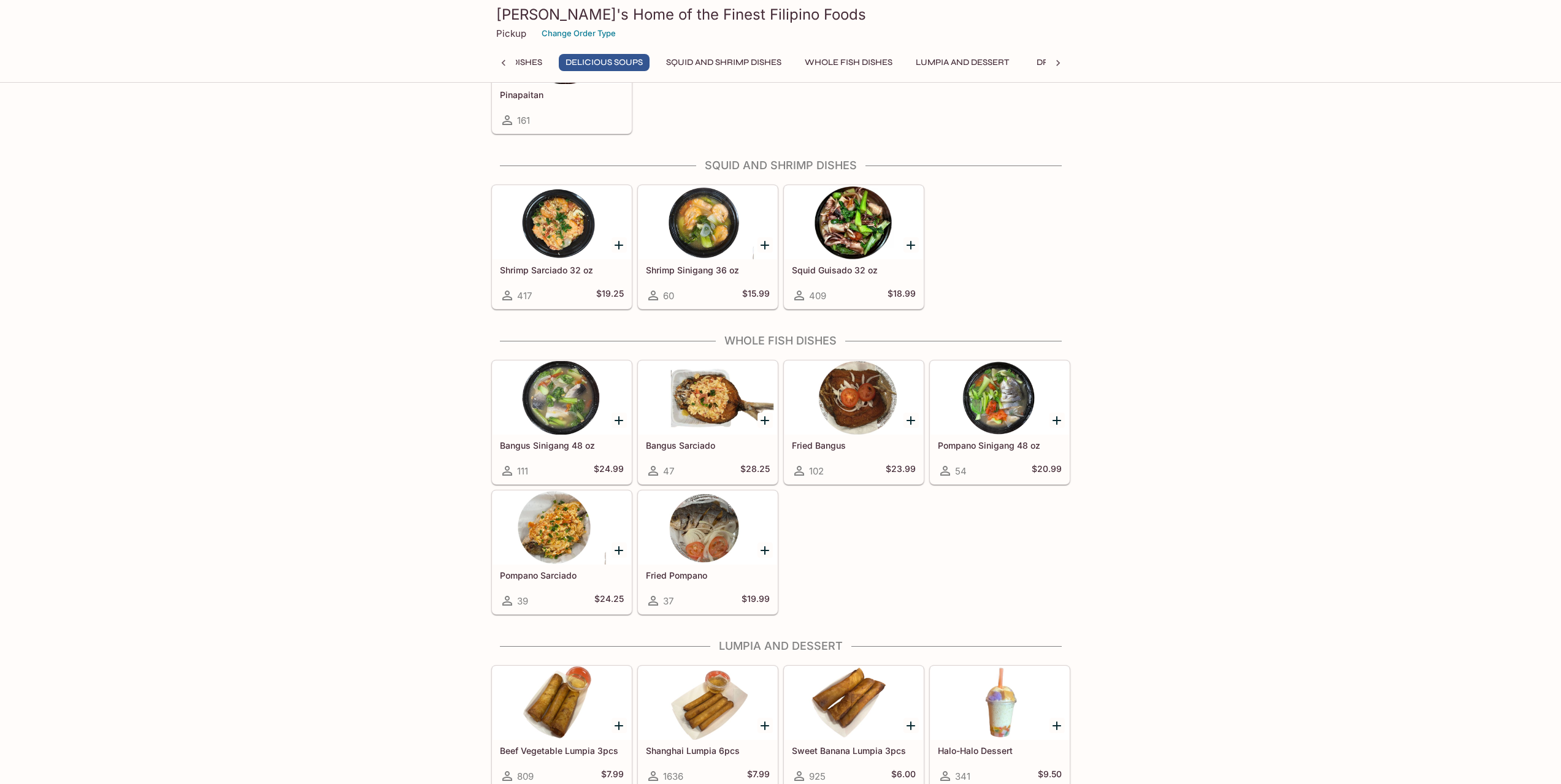
drag, startPoint x: 365, startPoint y: 579, endPoint x: 363, endPoint y: 542, distance: 37.1
